Goal: Task Accomplishment & Management: Manage account settings

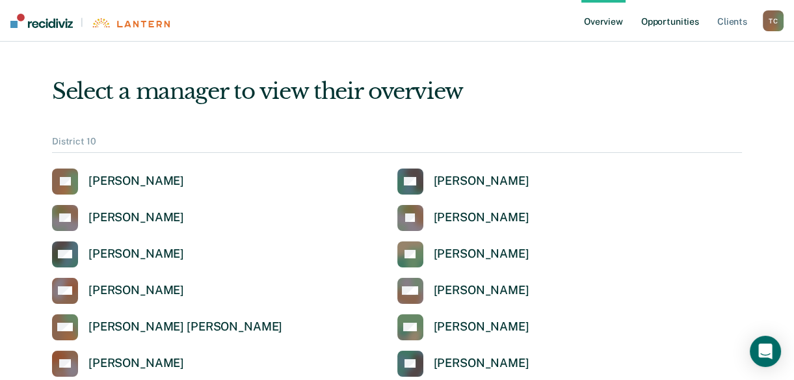
click at [664, 22] on link "Opportunities" at bounding box center [670, 21] width 63 height 42
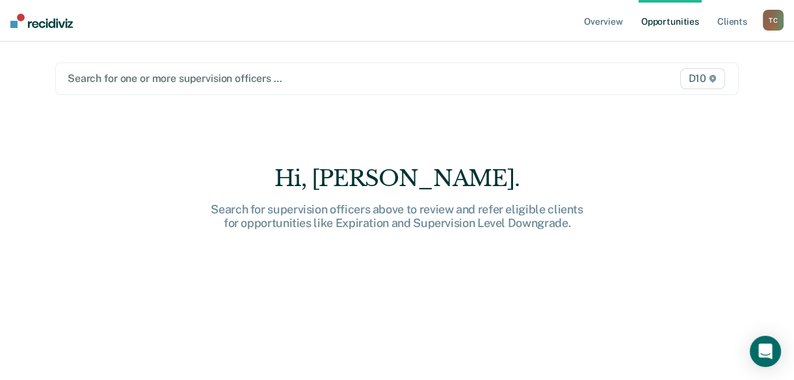
click at [298, 73] on div at bounding box center [298, 78] width 460 height 15
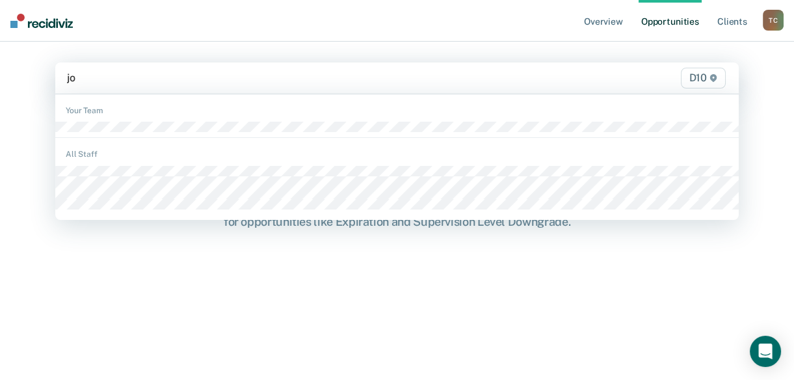
type input "j"
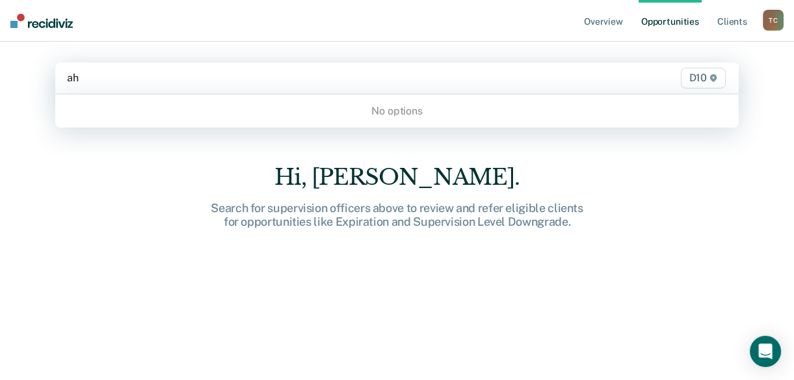
type input "a"
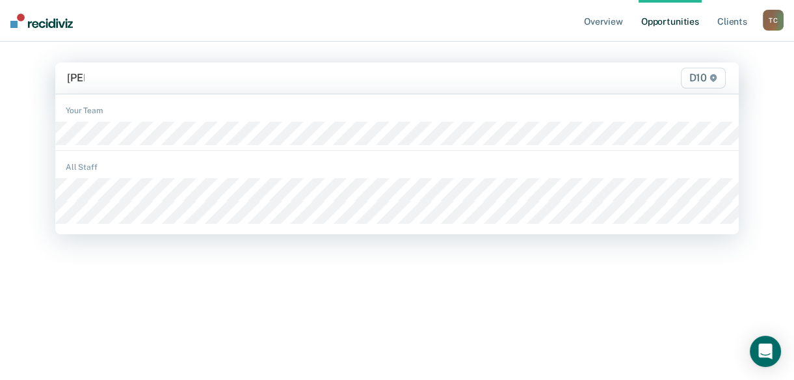
type input "haley"
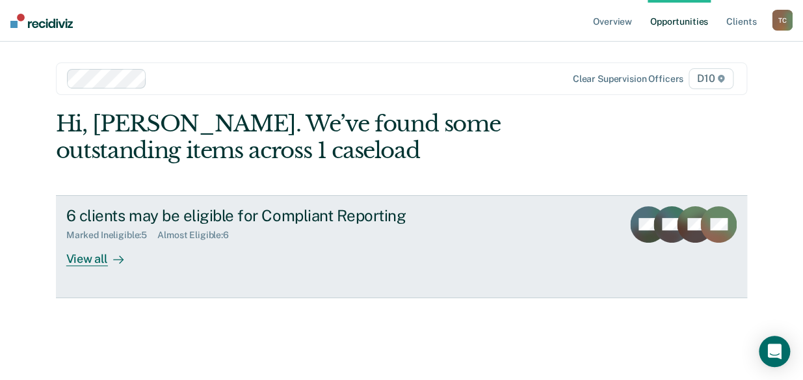
click at [124, 254] on div "View all" at bounding box center [102, 253] width 73 height 25
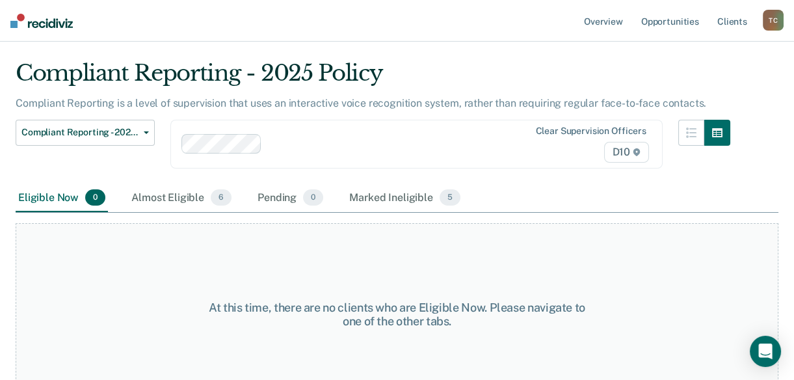
scroll to position [54, 0]
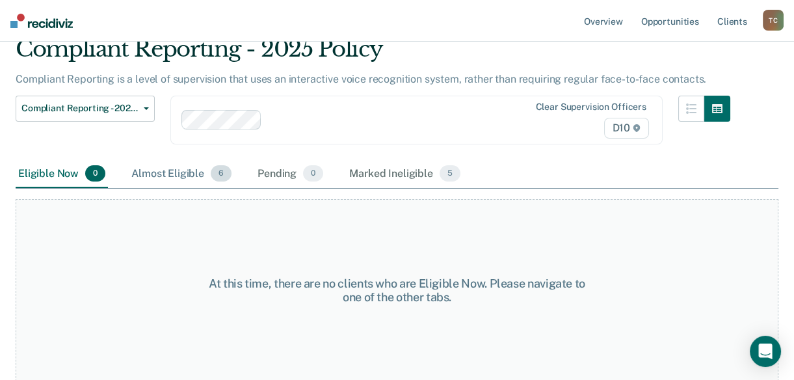
click at [148, 178] on div "Almost Eligible 6" at bounding box center [181, 174] width 105 height 29
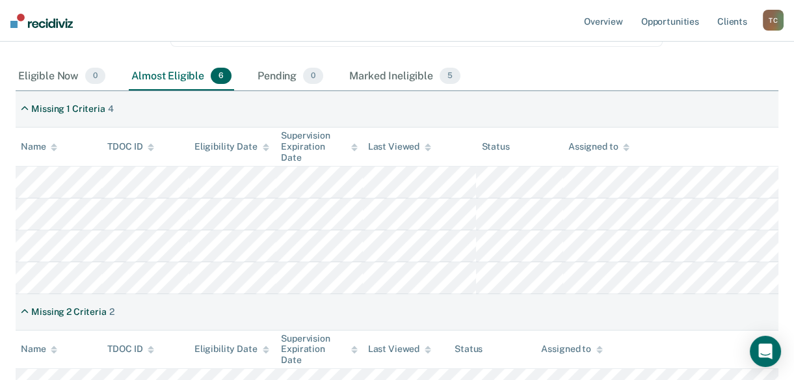
scroll to position [172, 0]
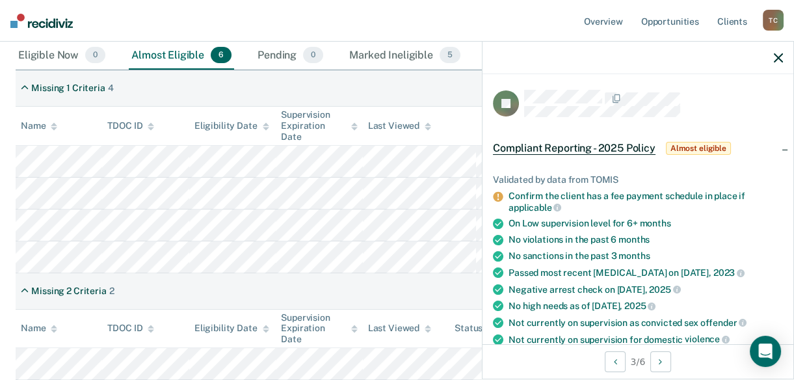
drag, startPoint x: 777, startPoint y: 62, endPoint x: 784, endPoint y: 75, distance: 14.8
click at [777, 62] on icon "button" at bounding box center [778, 57] width 9 height 9
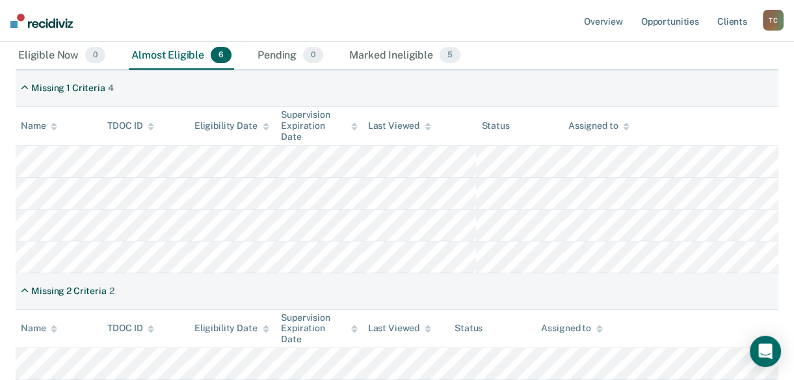
scroll to position [232, 0]
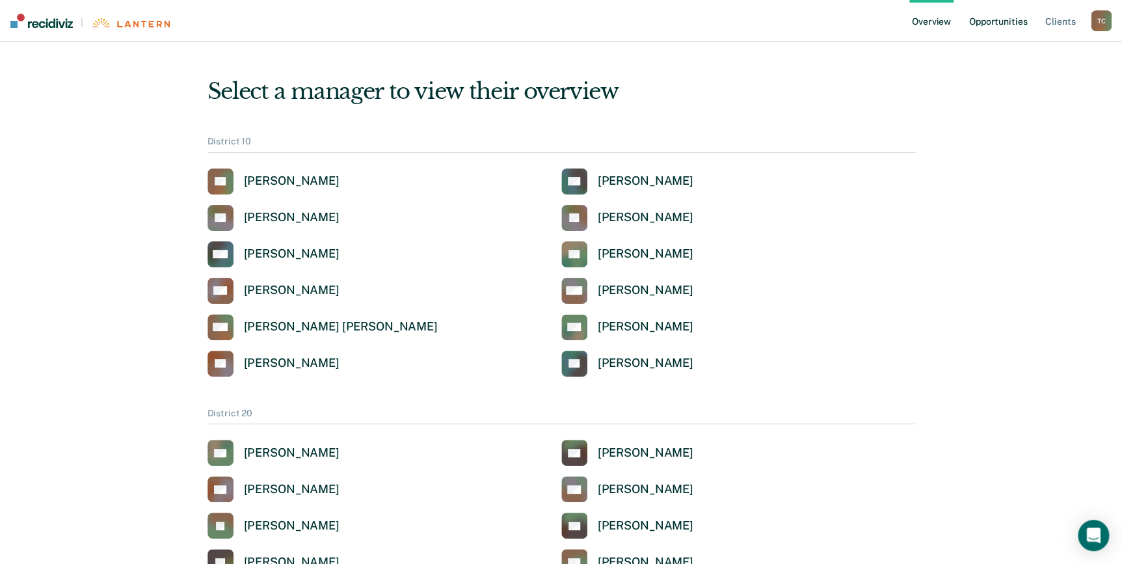
click at [972, 31] on link "Opportunities" at bounding box center [997, 21] width 63 height 42
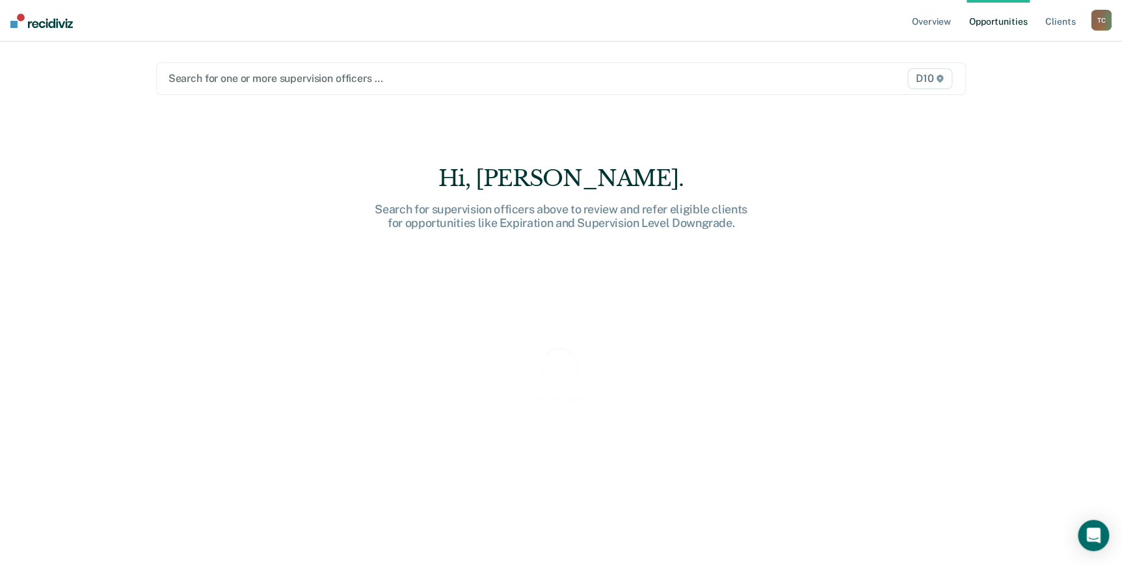
click at [440, 91] on div "Search for one or more supervision officers … D10" at bounding box center [561, 78] width 810 height 33
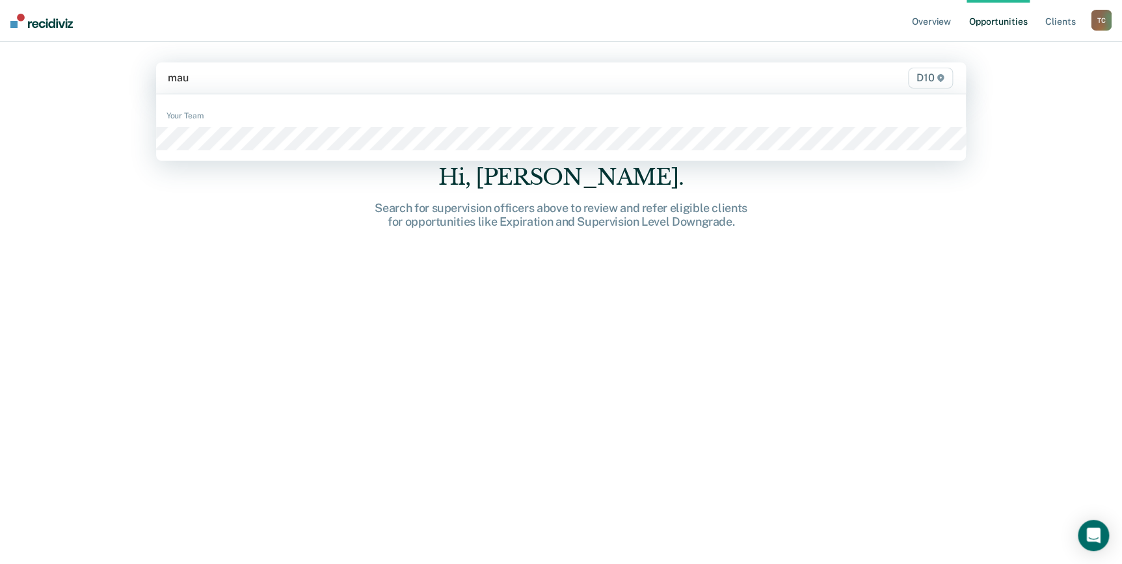
type input "maur"
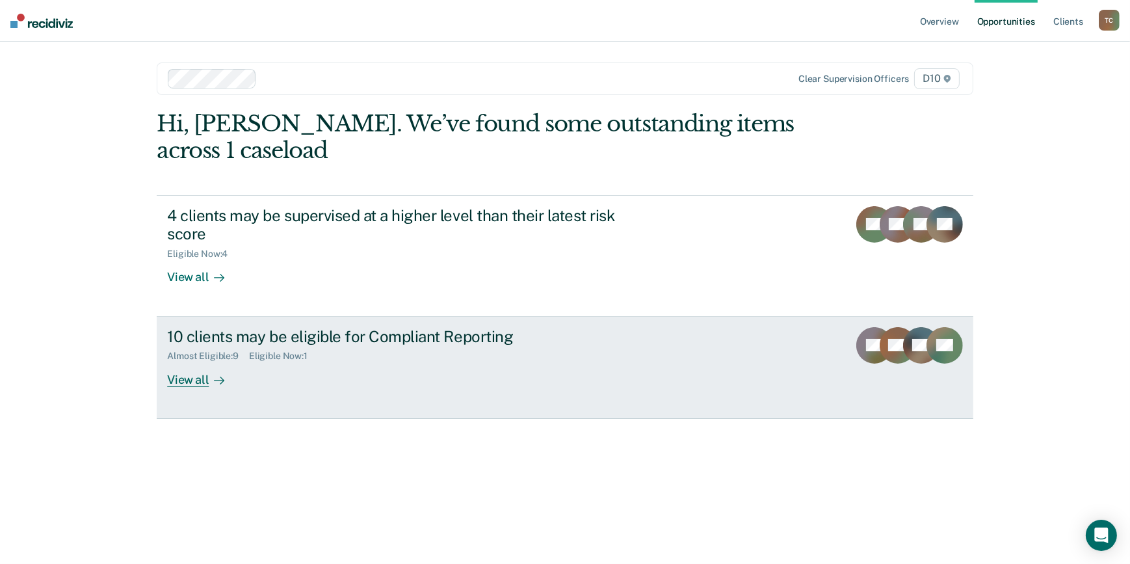
click at [185, 384] on div "View all" at bounding box center [203, 374] width 73 height 25
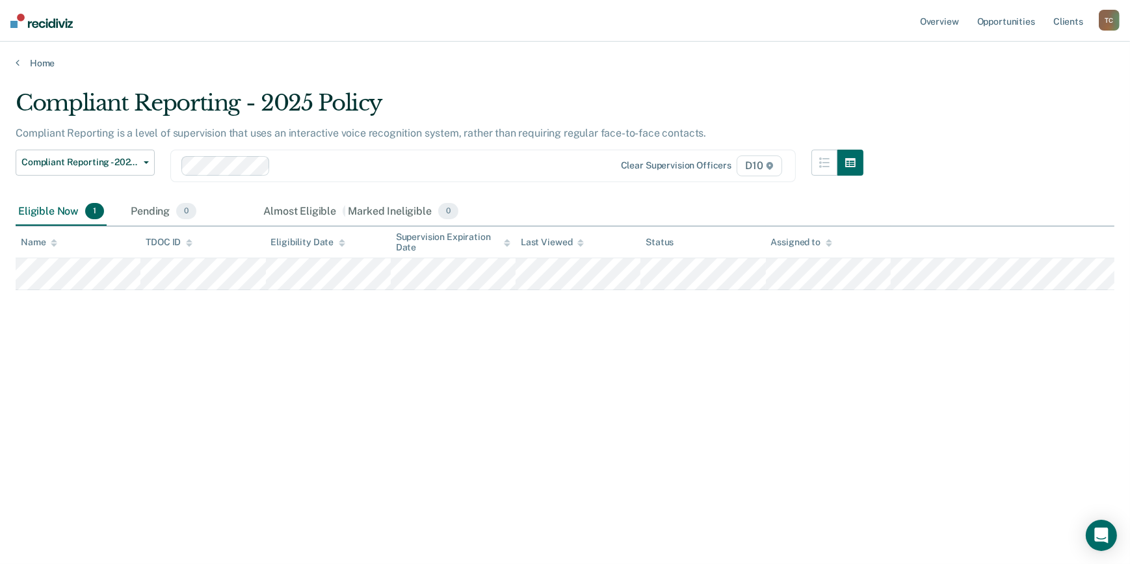
drag, startPoint x: 158, startPoint y: 206, endPoint x: 306, endPoint y: 318, distance: 185.7
click at [306, 318] on div "Compliant Reporting - 2025 Policy Compliant Reporting is a level of supervision…" at bounding box center [565, 278] width 1099 height 377
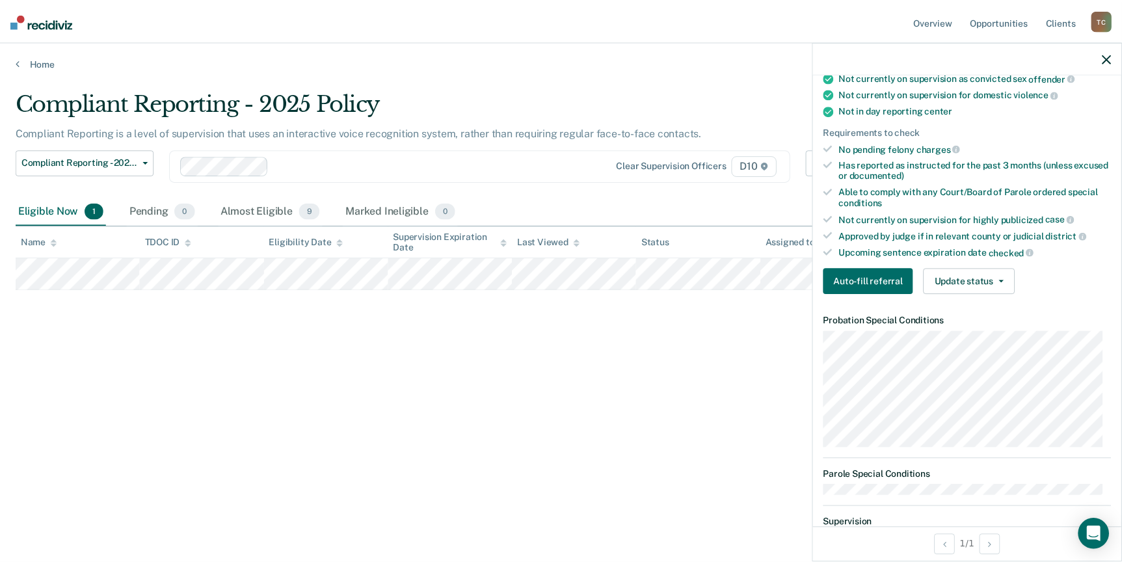
scroll to position [236, 0]
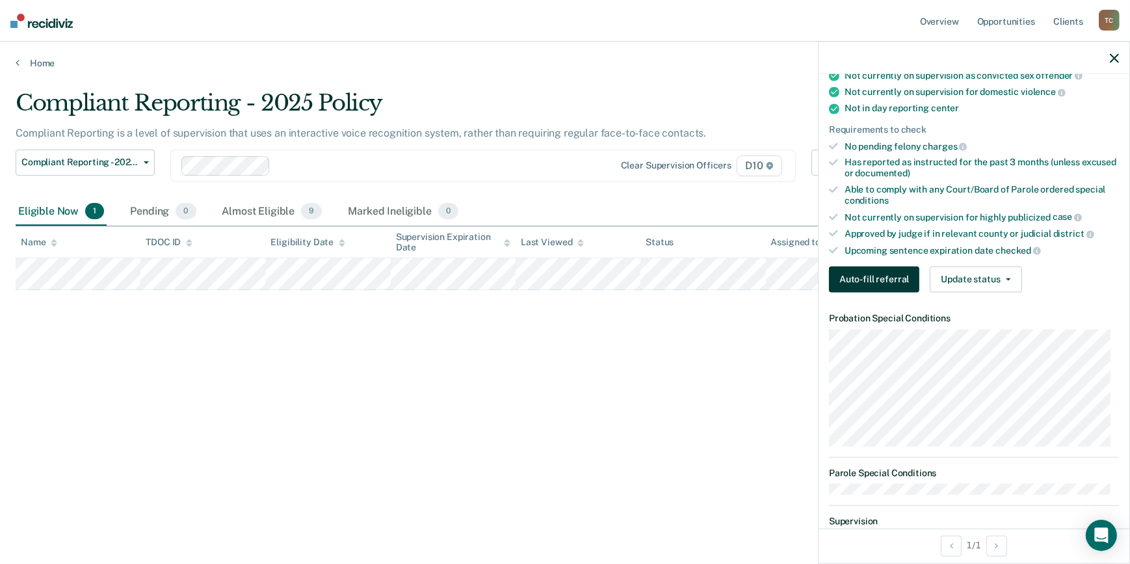
click at [897, 293] on button "Auto-fill referral" at bounding box center [874, 280] width 90 height 26
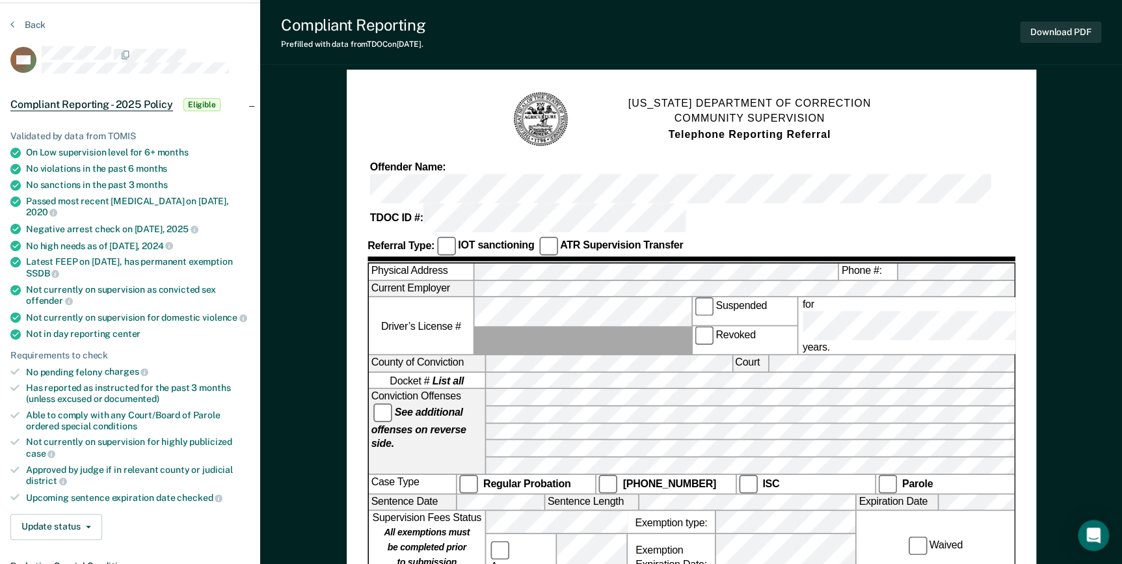
scroll to position [59, 0]
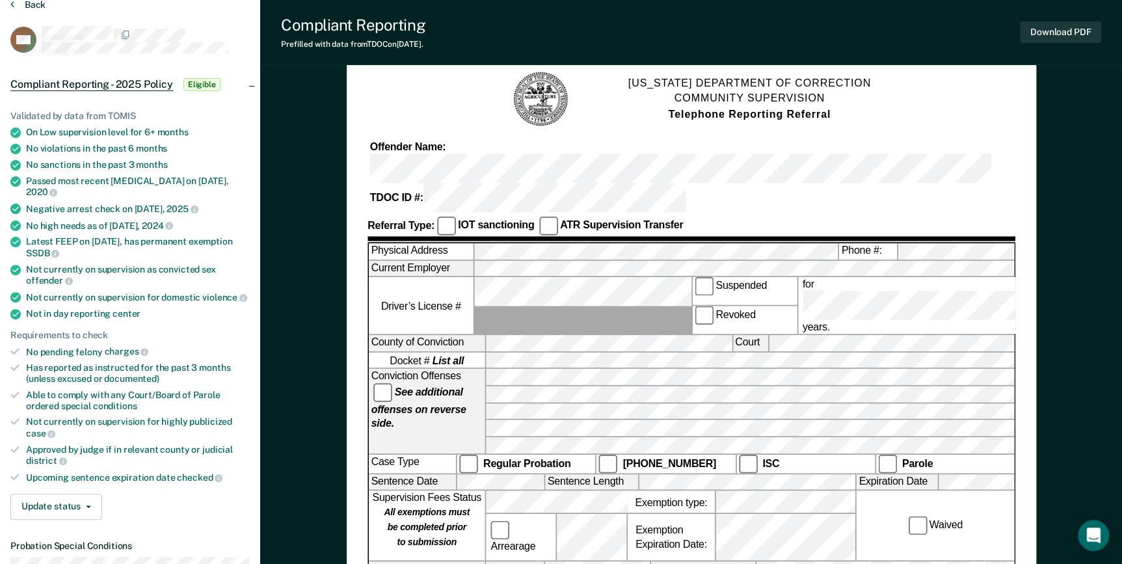
click at [23, 6] on button "Back" at bounding box center [27, 5] width 35 height 12
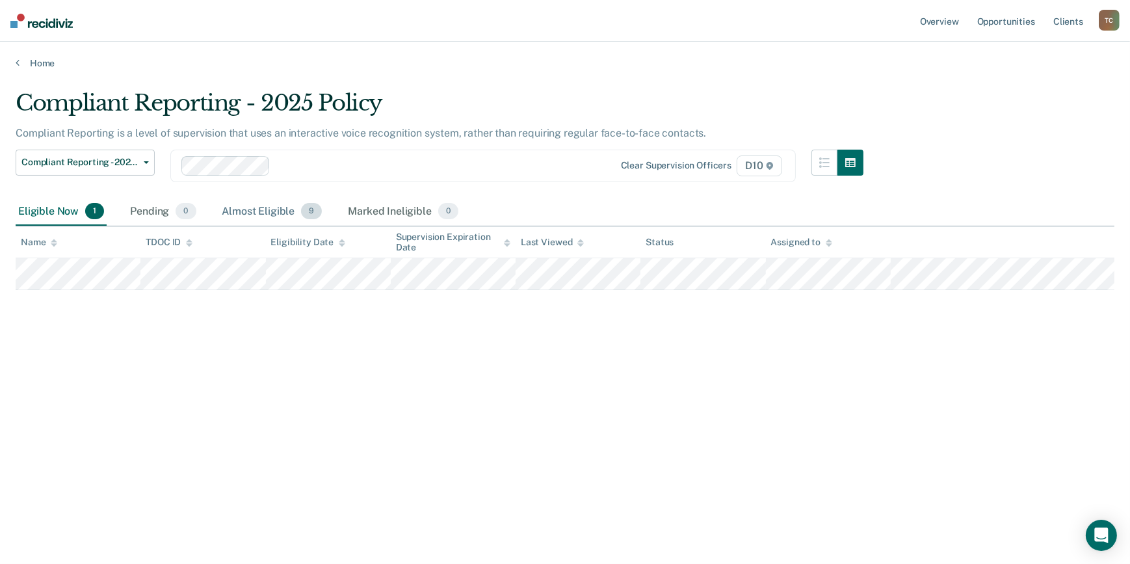
click at [241, 210] on div "Almost Eligible 9" at bounding box center [272, 212] width 105 height 29
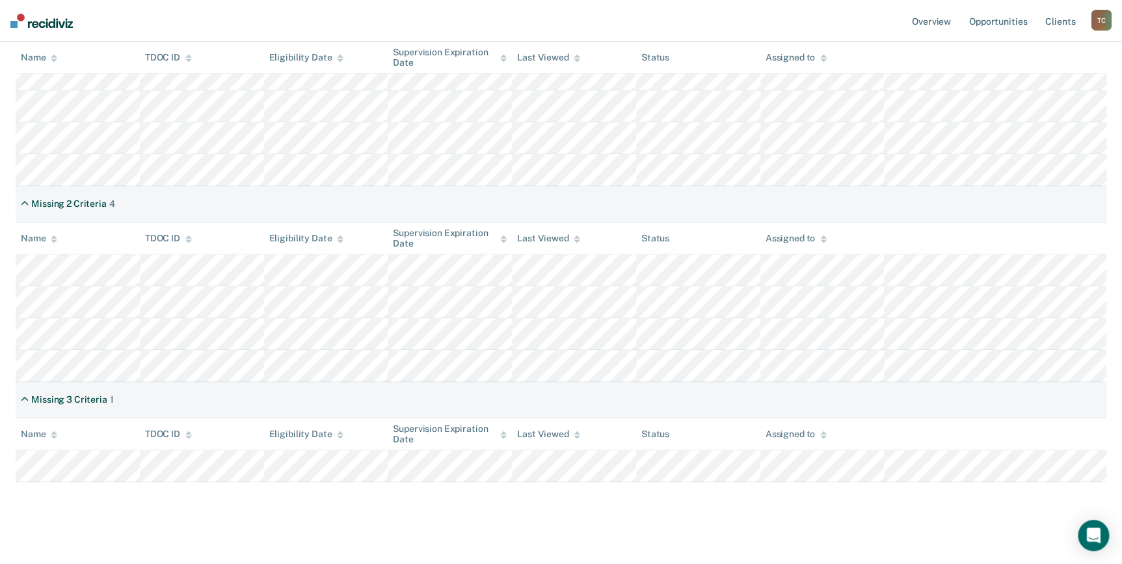
scroll to position [177, 0]
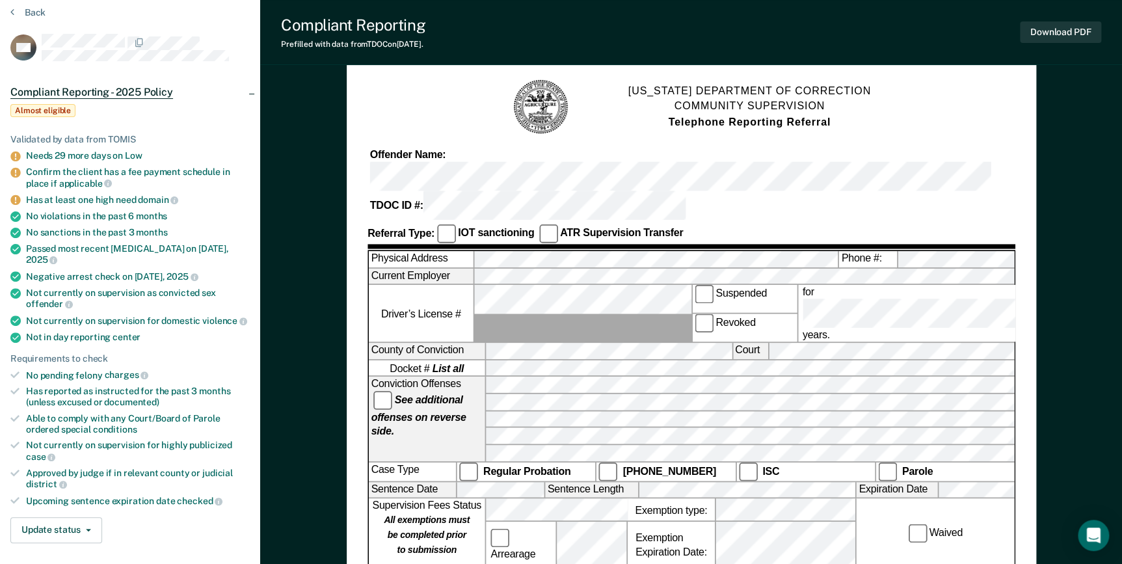
scroll to position [236, 0]
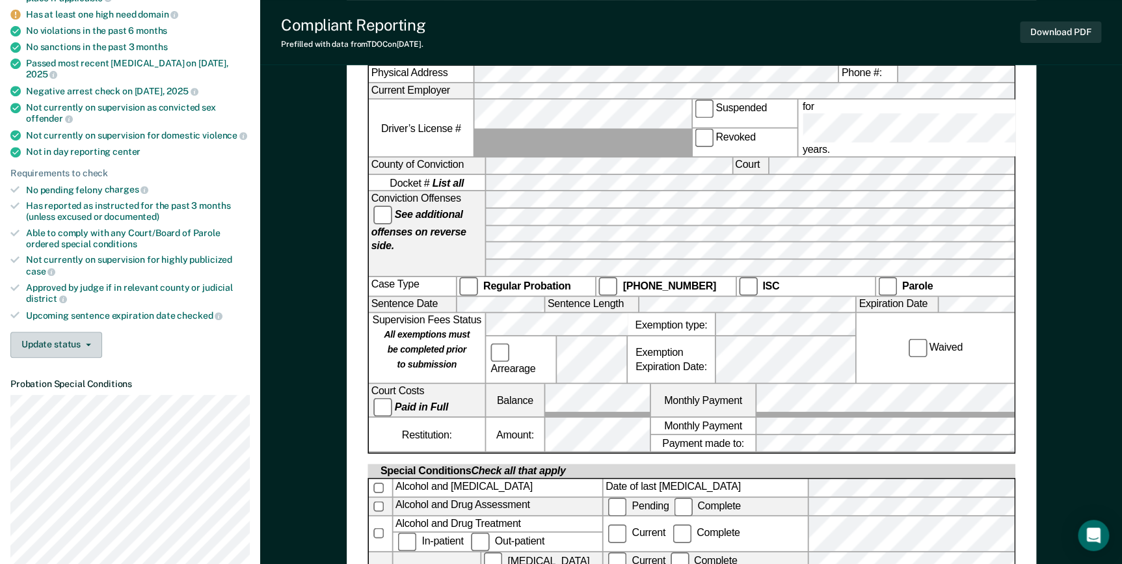
click at [31, 332] on button "Update status" at bounding box center [56, 345] width 92 height 26
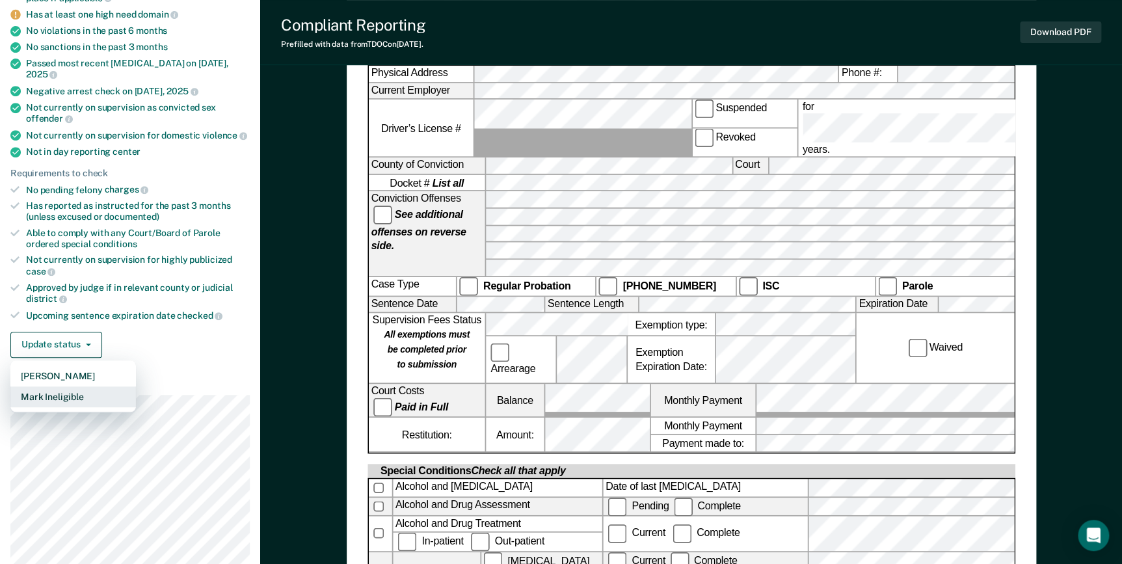
click at [56, 386] on button "Mark Ineligible" at bounding box center [73, 396] width 126 height 21
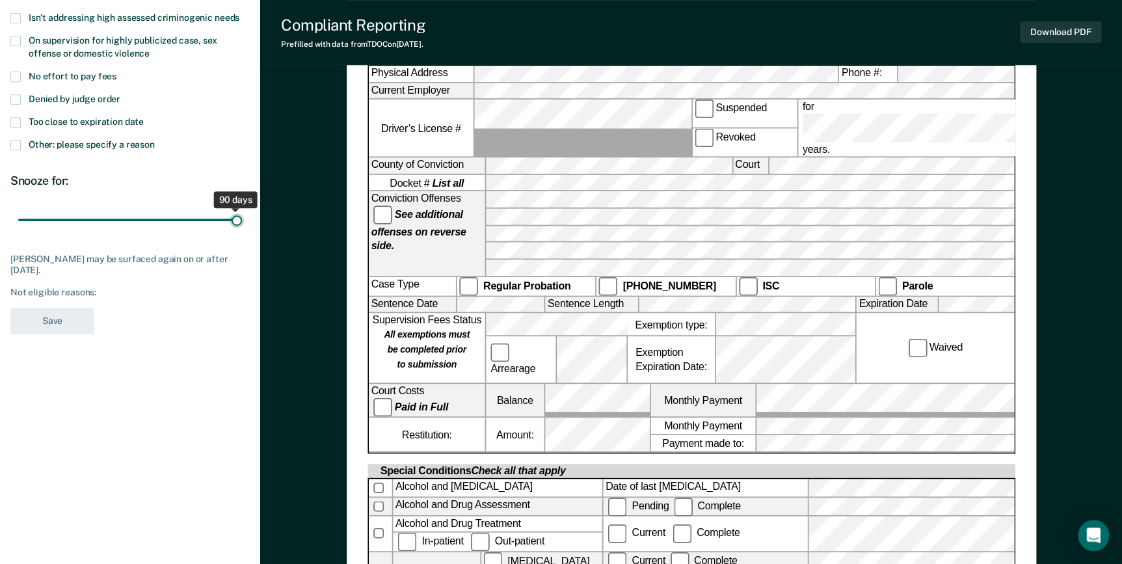
drag, startPoint x: 96, startPoint y: 218, endPoint x: 470, endPoint y: 224, distance: 374.6
type input "90"
click at [242, 224] on input "range" at bounding box center [130, 219] width 224 height 23
click at [145, 139] on span "Other: please specify a reason" at bounding box center [92, 144] width 126 height 10
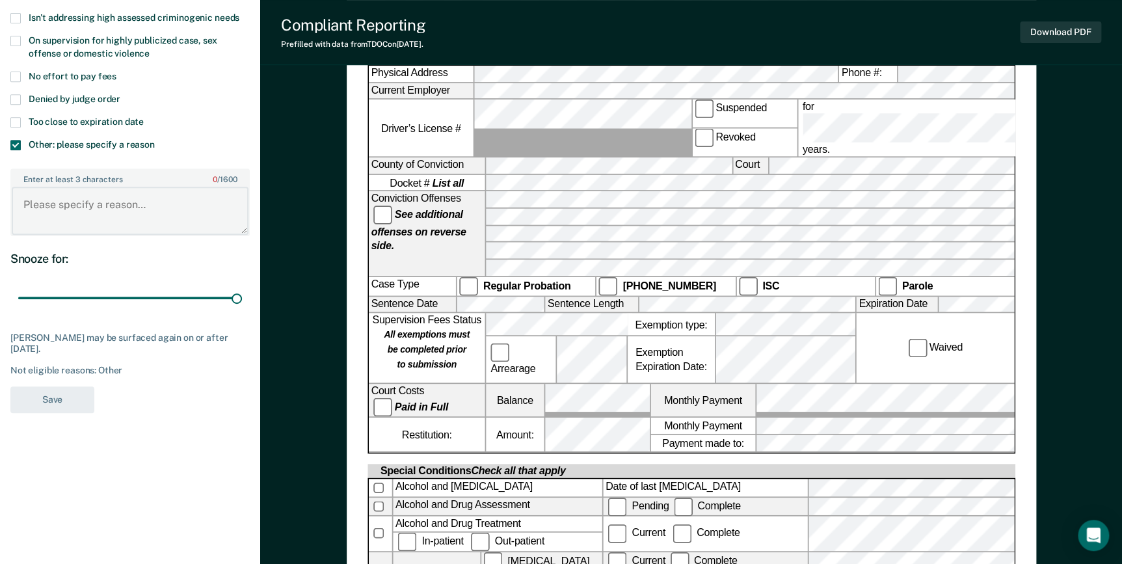
click at [133, 205] on textarea "Enter at least 3 characters 0 / 1600" at bounding box center [130, 211] width 237 height 48
type textarea "recovery court"
click at [73, 393] on button "Save" at bounding box center [52, 399] width 84 height 27
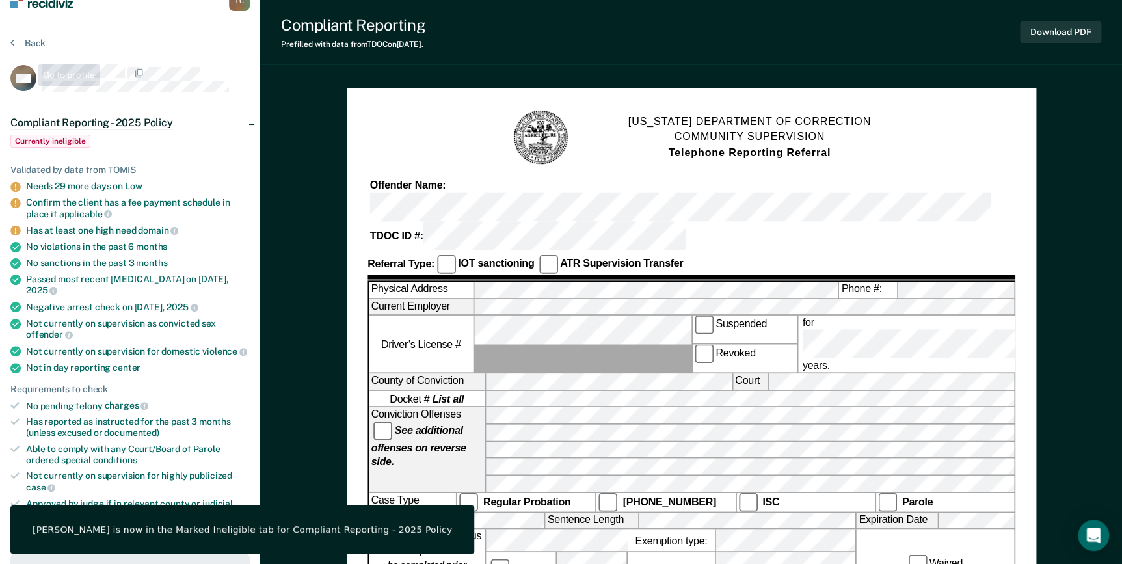
scroll to position [0, 0]
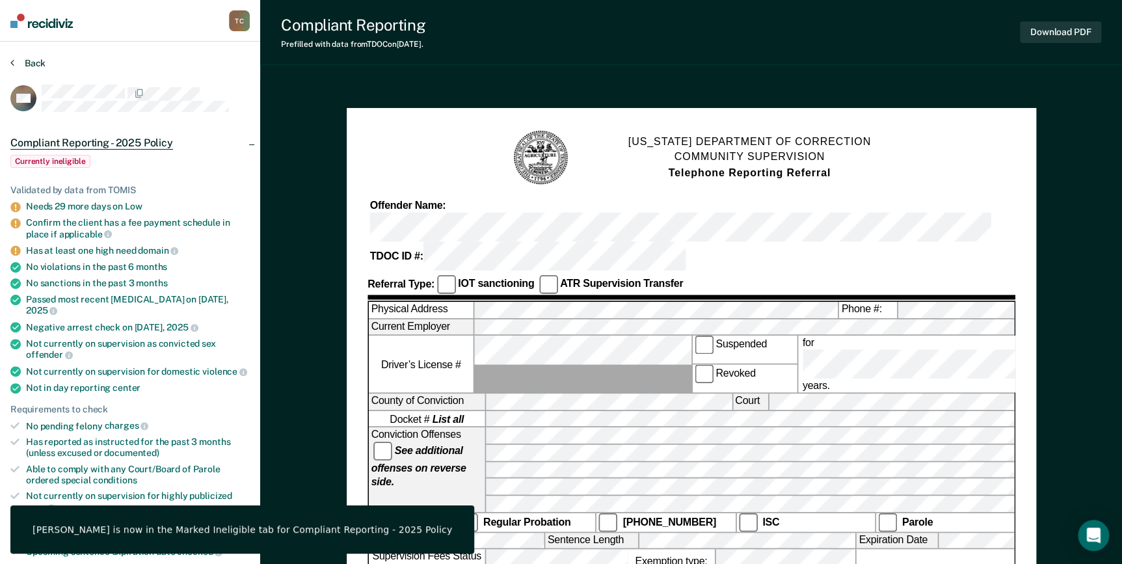
click at [23, 61] on button "Back" at bounding box center [27, 63] width 35 height 12
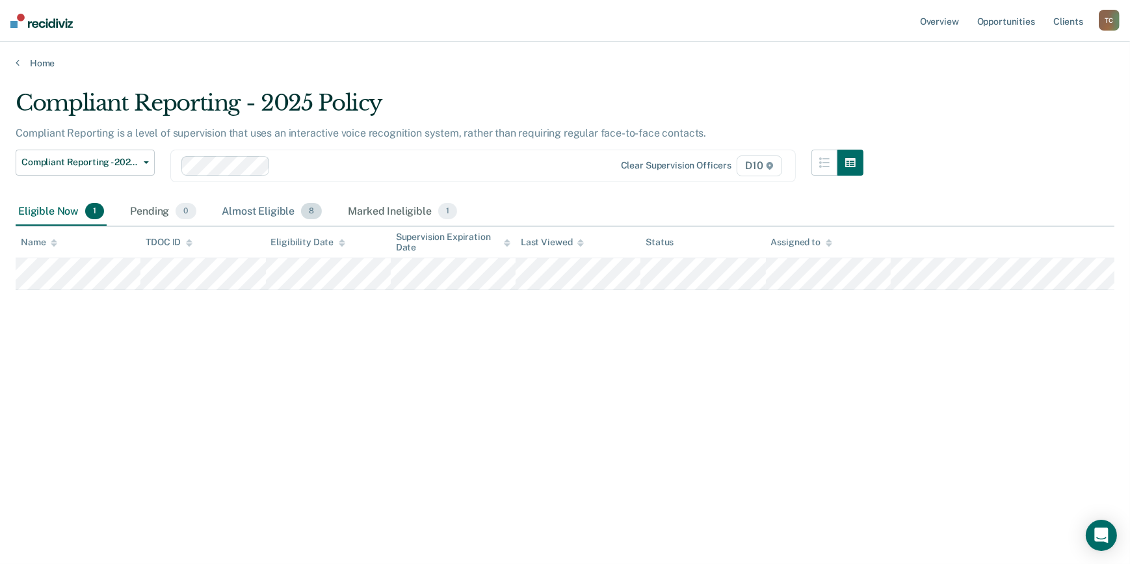
drag, startPoint x: 247, startPoint y: 207, endPoint x: 245, endPoint y: 219, distance: 12.0
click at [247, 207] on div "Almost Eligible 8" at bounding box center [272, 212] width 105 height 29
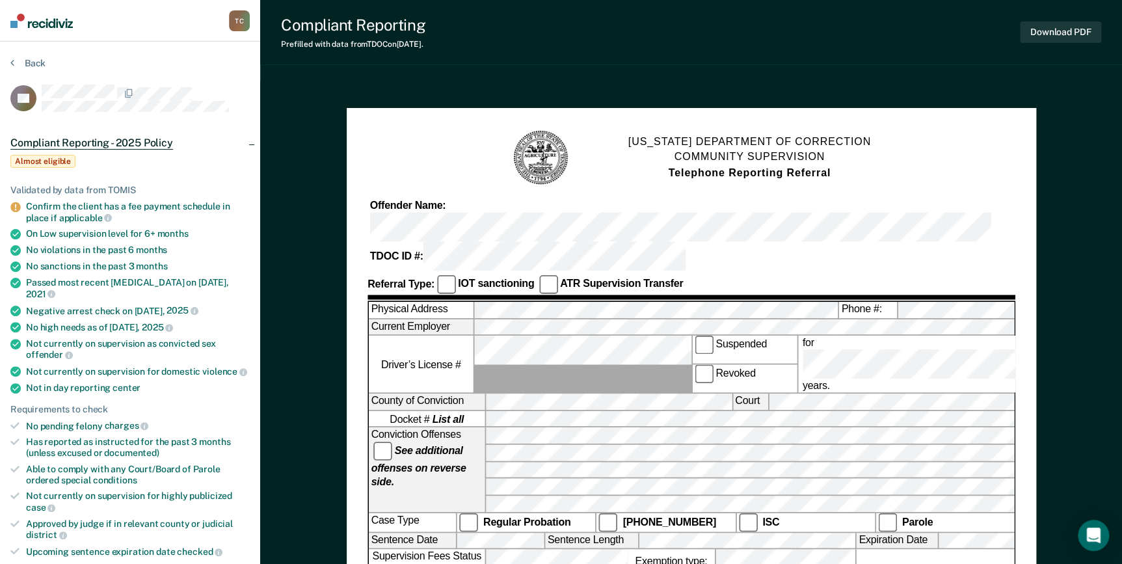
scroll to position [354, 0]
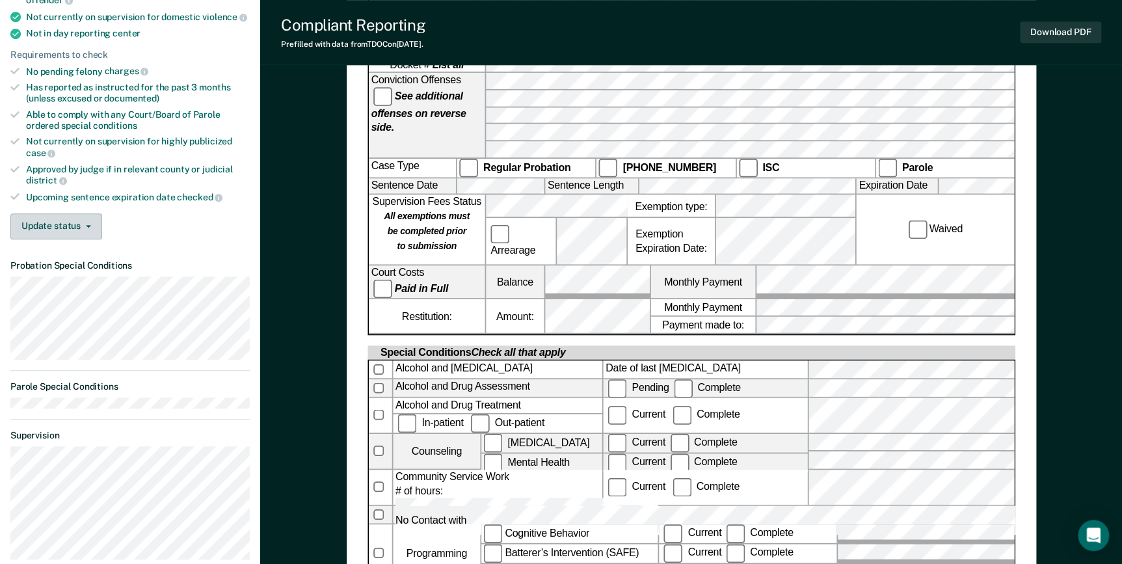
click at [53, 213] on button "Update status" at bounding box center [56, 226] width 92 height 26
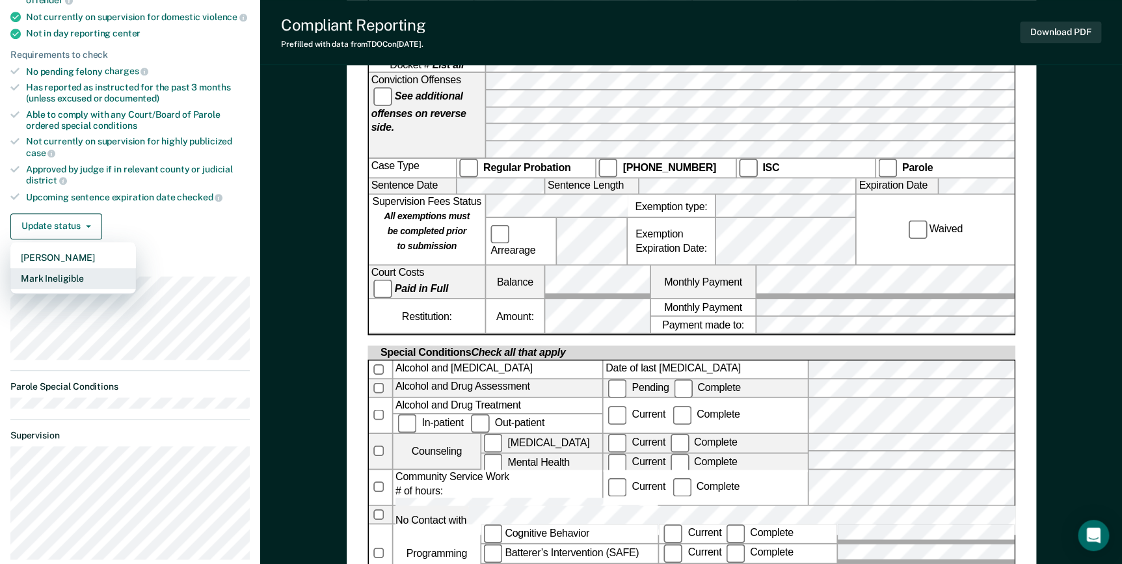
click at [76, 268] on button "Mark Ineligible" at bounding box center [73, 278] width 126 height 21
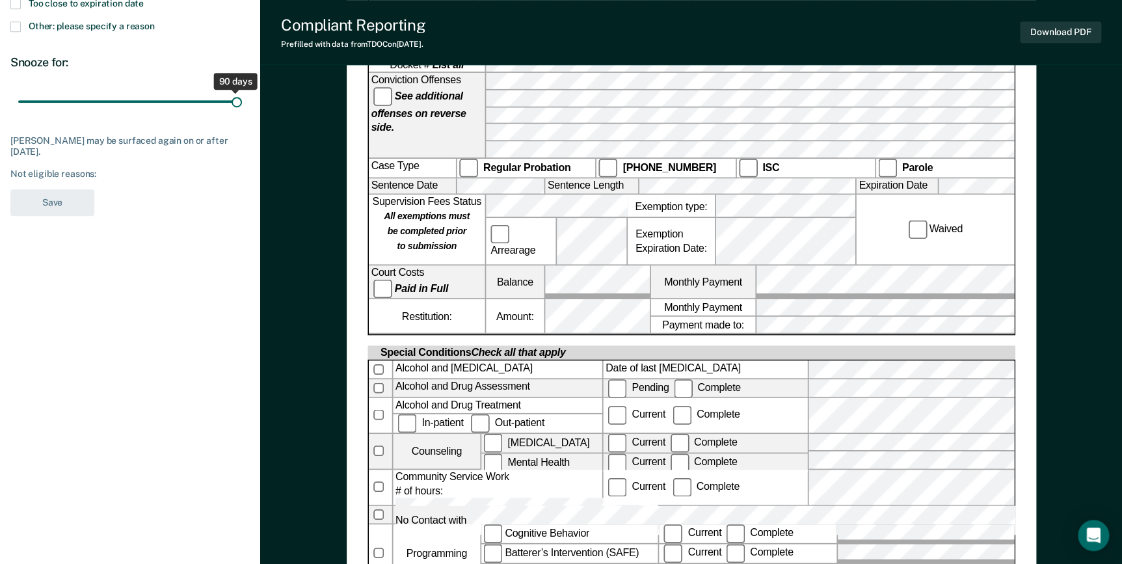
drag, startPoint x: 105, startPoint y: 95, endPoint x: 263, endPoint y: 111, distance: 158.8
type input "90"
click at [242, 90] on input "range" at bounding box center [130, 101] width 224 height 23
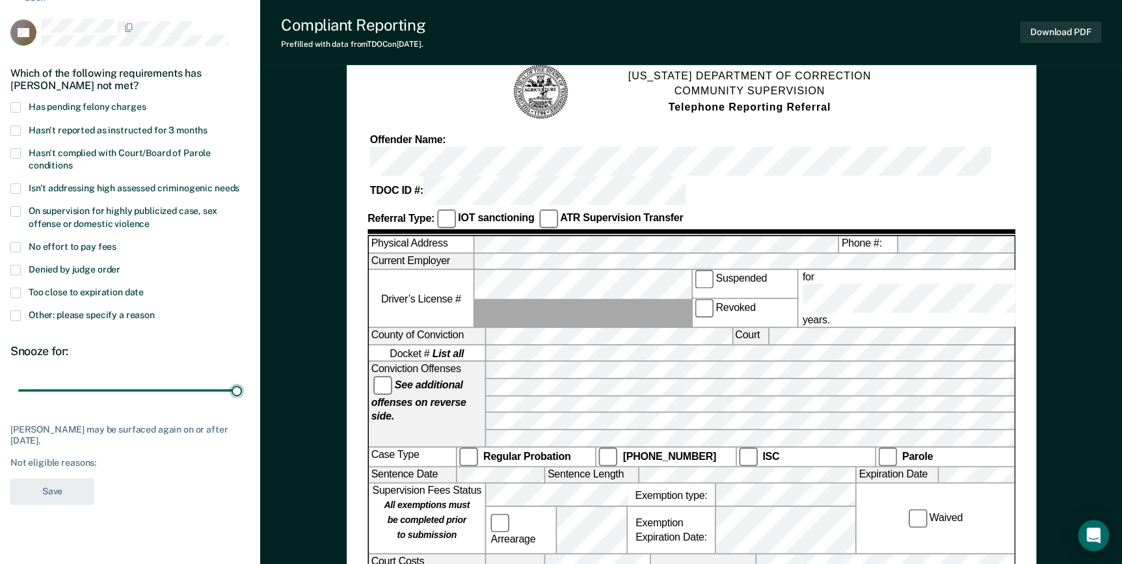
scroll to position [59, 0]
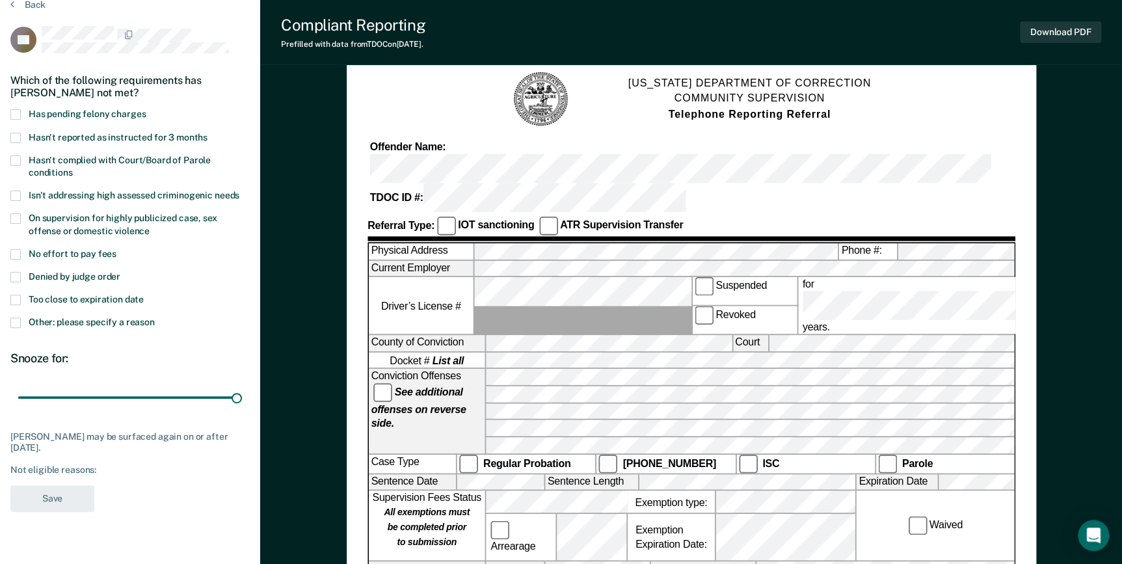
click at [16, 322] on span at bounding box center [15, 322] width 10 height 10
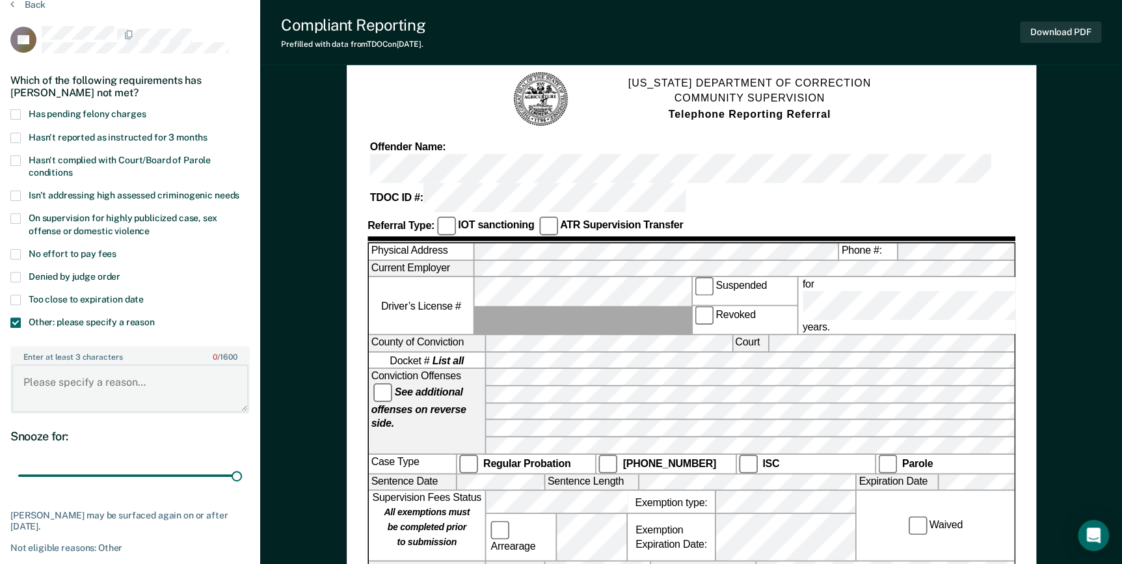
click at [103, 396] on textarea "Enter at least 3 characters 0 / 1600" at bounding box center [130, 388] width 237 height 48
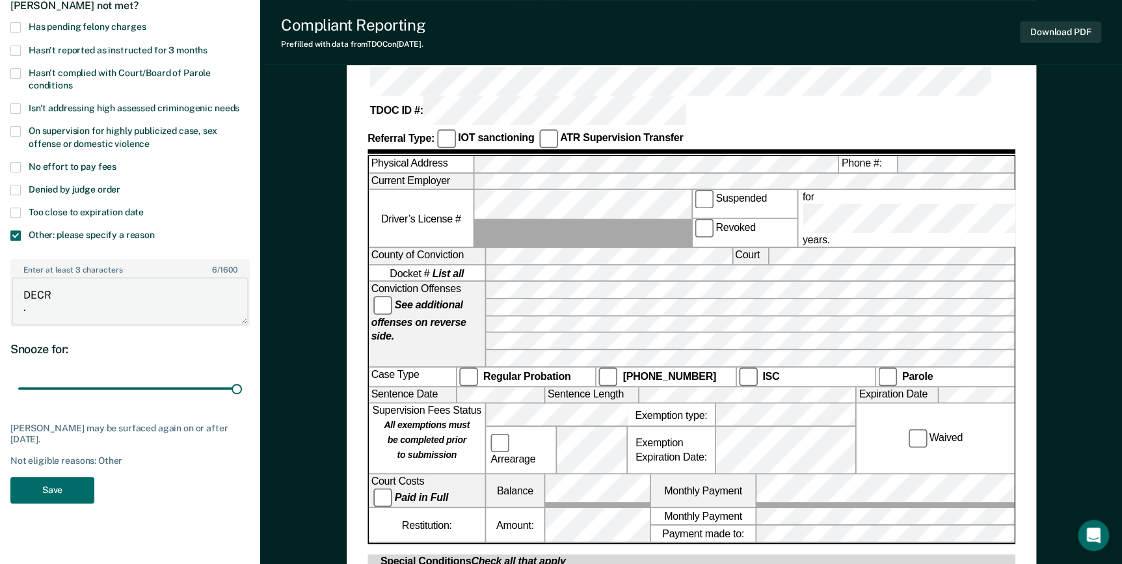
scroll to position [236, 0]
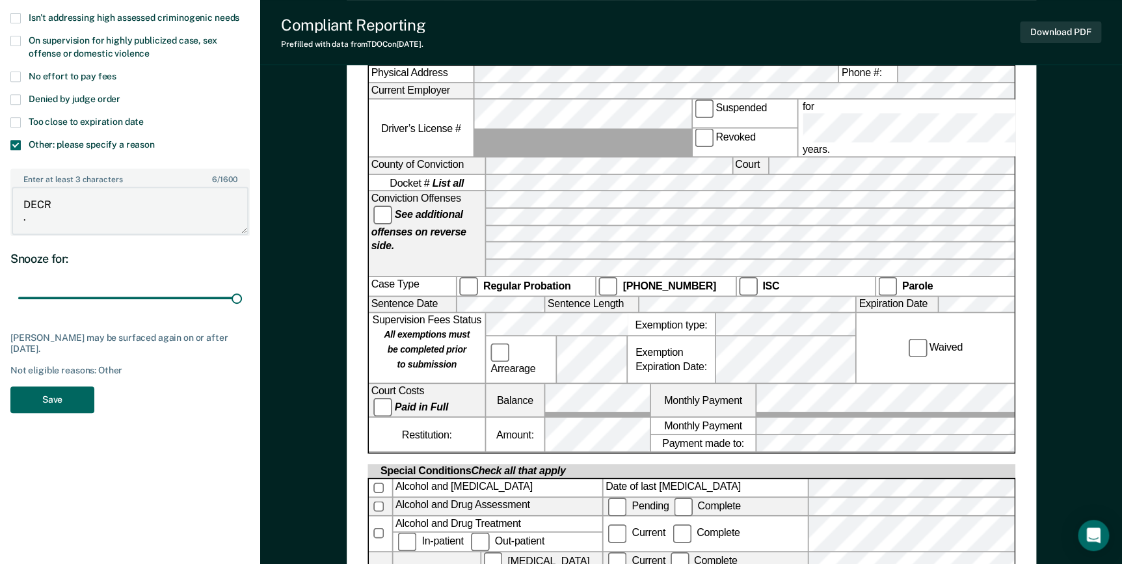
type textarea "DECR ."
click at [73, 402] on button "Save" at bounding box center [52, 399] width 84 height 27
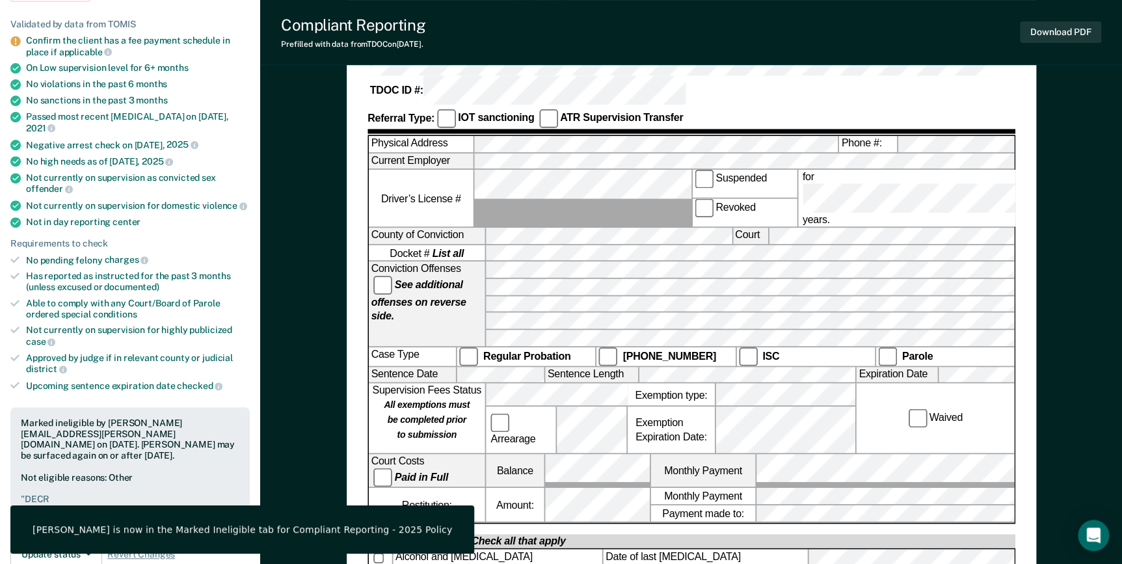
scroll to position [0, 0]
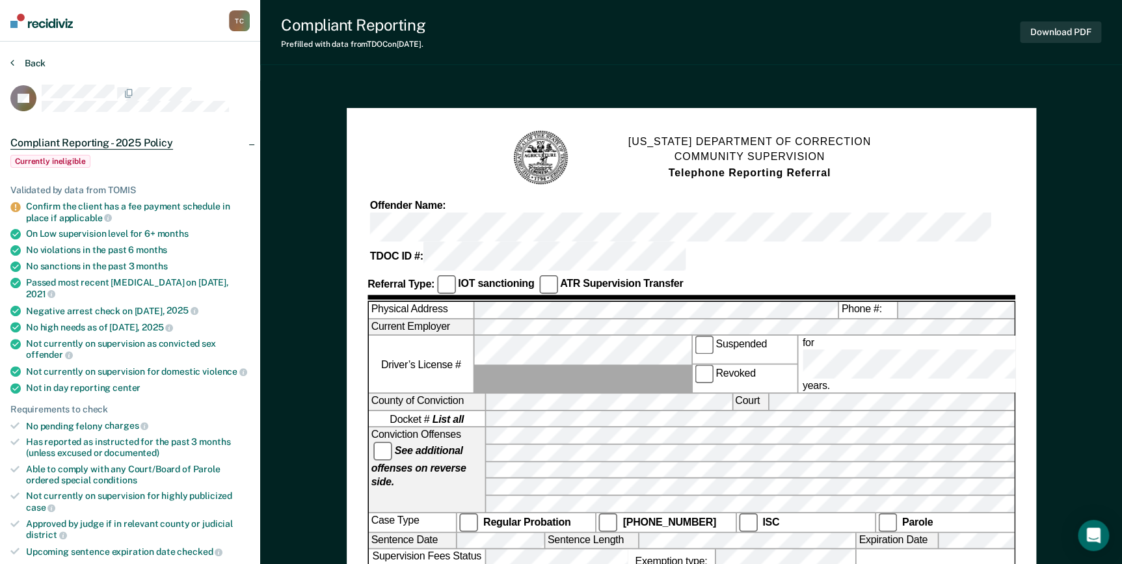
click at [25, 64] on button "Back" at bounding box center [27, 63] width 35 height 12
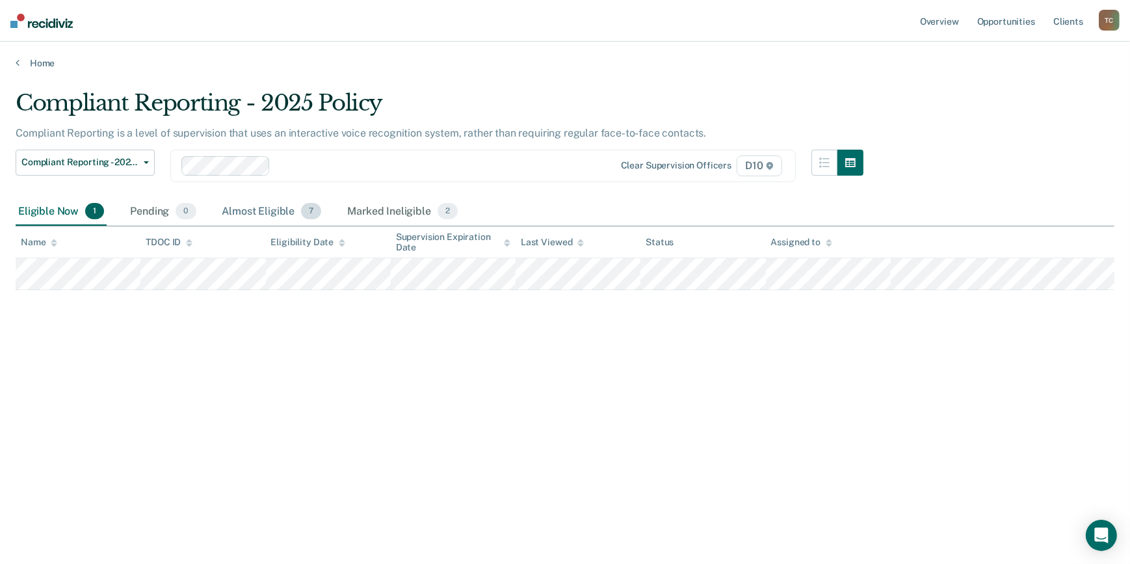
click at [267, 219] on div "Almost Eligible 7" at bounding box center [272, 212] width 105 height 29
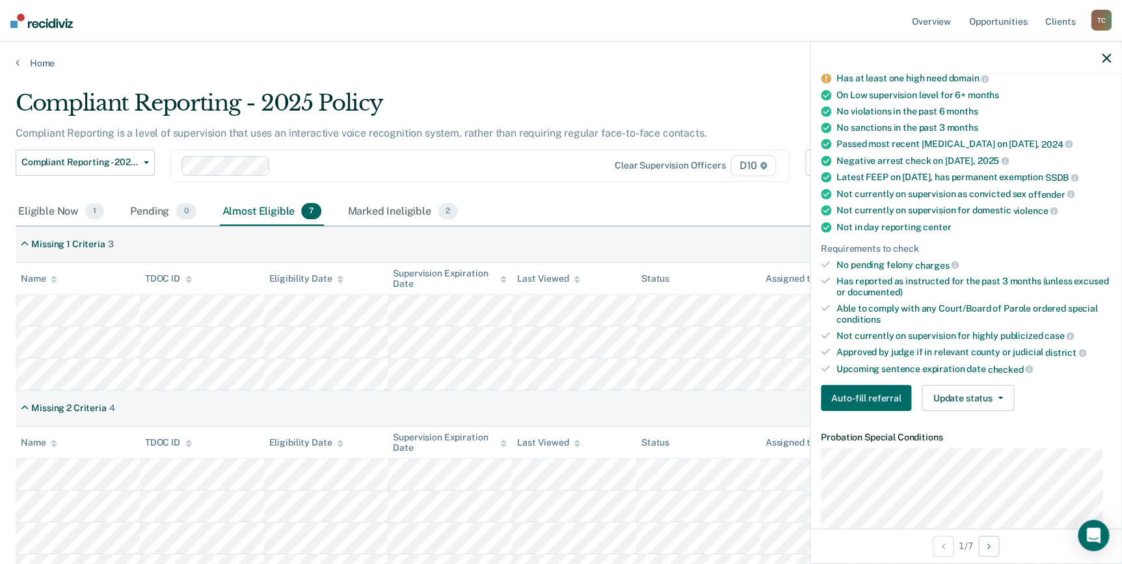
scroll to position [59, 0]
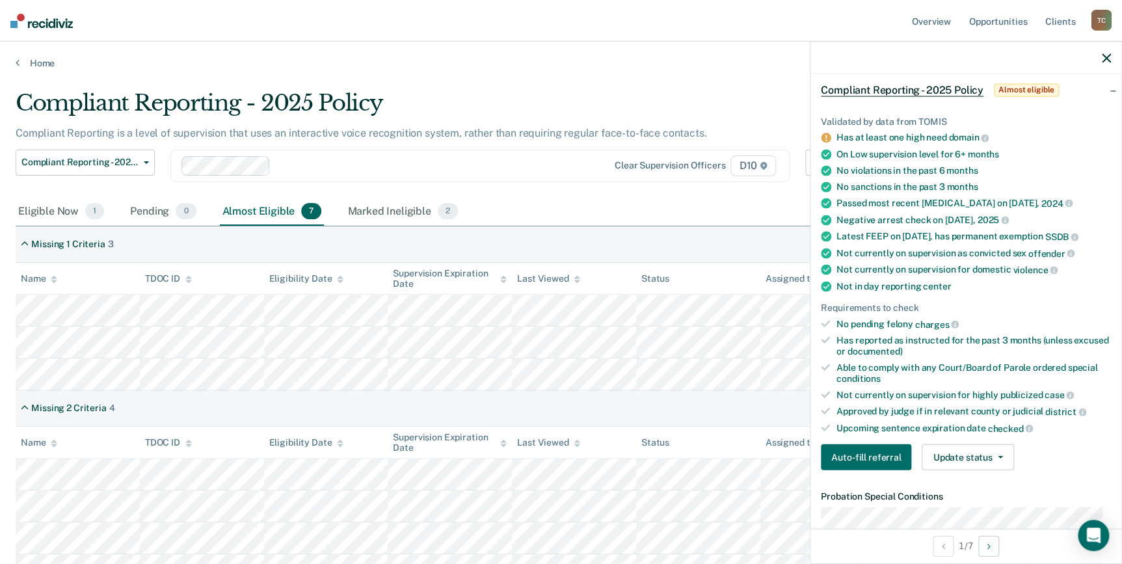
click at [486, 218] on div "Eligible Now 1 Pending 0 Almost Eligible 7 Marked Ineligible 2" at bounding box center [561, 212] width 1091 height 29
click at [281, 360] on tbody at bounding box center [561, 343] width 1091 height 96
